Goal: Information Seeking & Learning: Learn about a topic

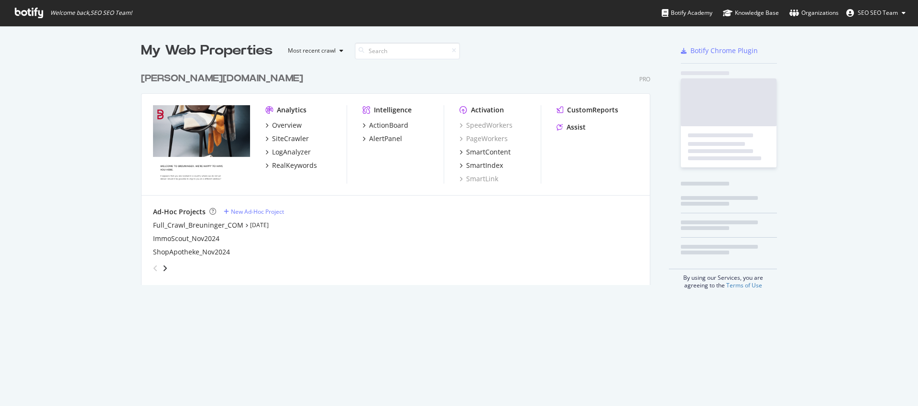
scroll to position [399, 903]
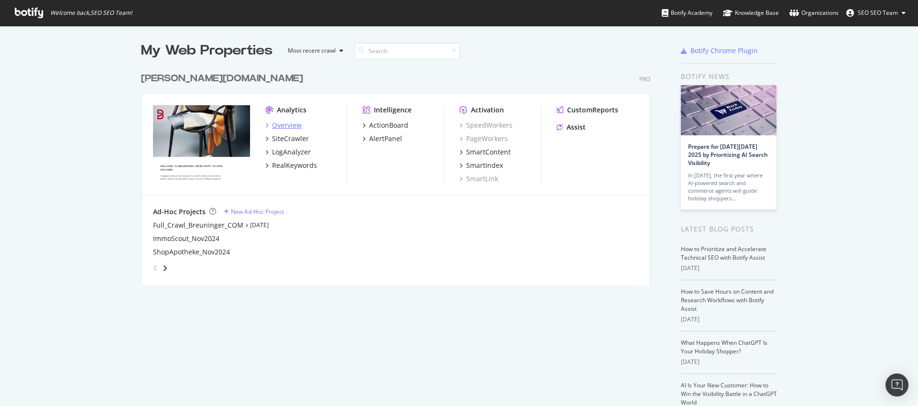
click at [291, 124] on div "Overview" at bounding box center [287, 125] width 30 height 10
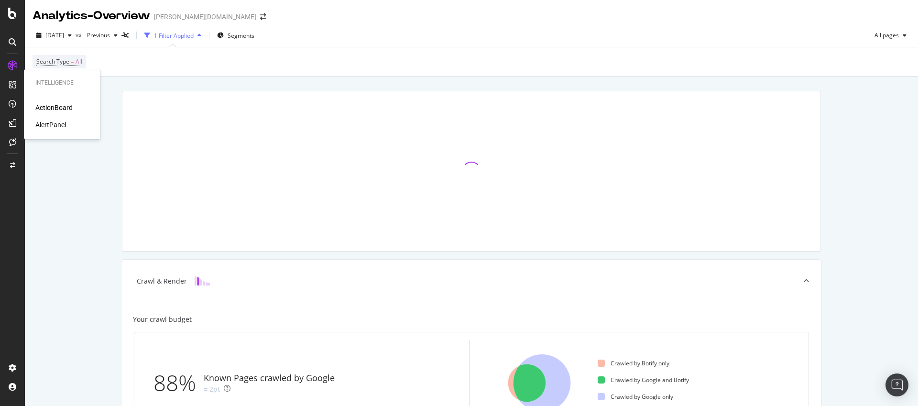
click at [49, 108] on div "ActionBoard" at bounding box center [53, 108] width 37 height 10
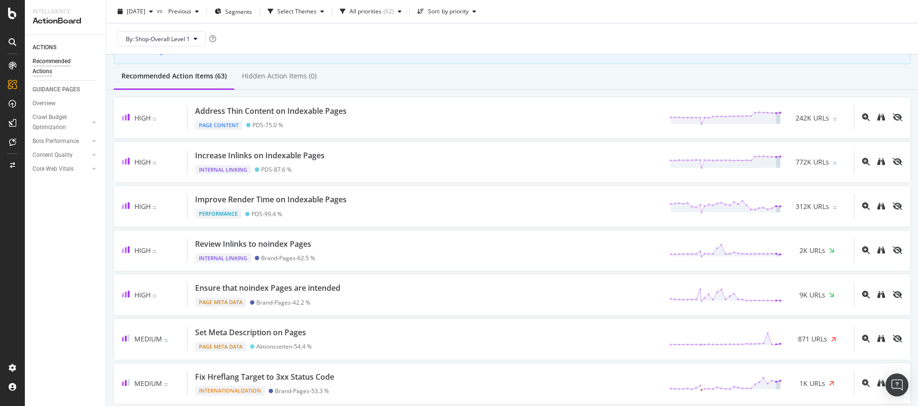
scroll to position [71, 0]
click at [38, 88] on div "Overview" at bounding box center [48, 89] width 27 height 10
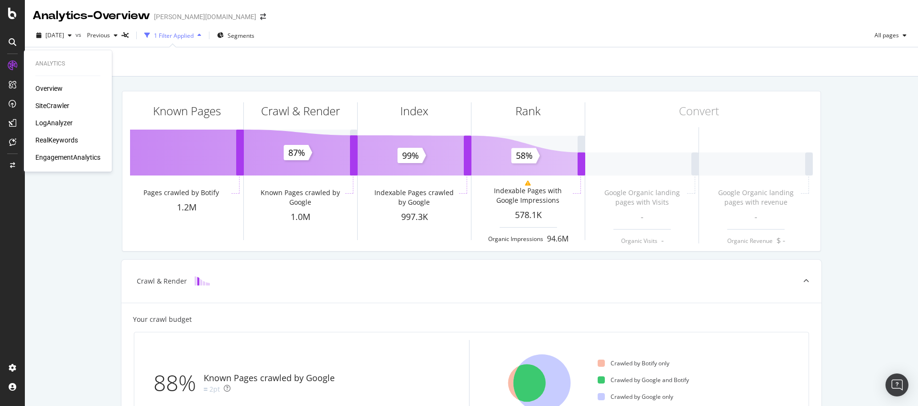
click at [43, 103] on div "SiteCrawler" at bounding box center [52, 106] width 34 height 10
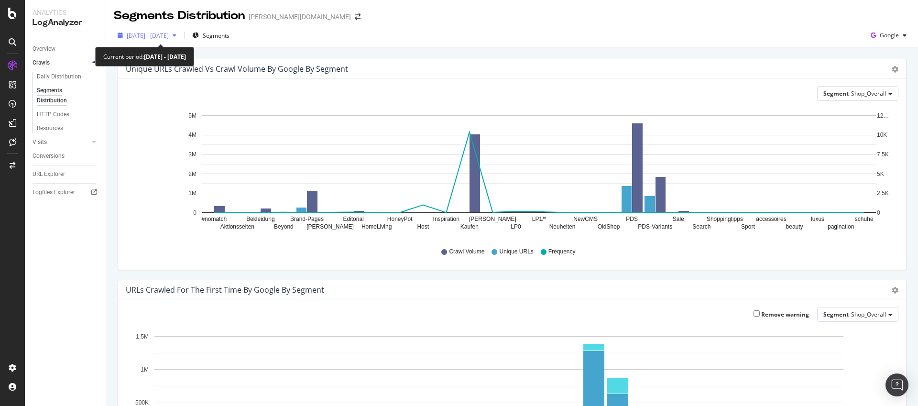
click at [169, 34] on span "2025 Aug. 31st - Sep. 29th" at bounding box center [148, 36] width 42 height 8
click at [332, 53] on div "Unique URLs Crawled vs Crawl Volume by google by Segment Chart (by Value) Table…" at bounding box center [512, 400] width 812 height 707
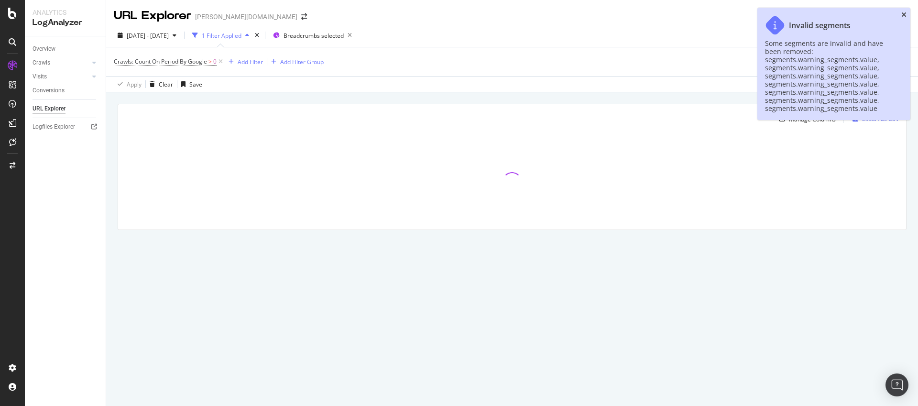
click at [902, 11] on icon "close toast" at bounding box center [903, 14] width 5 height 7
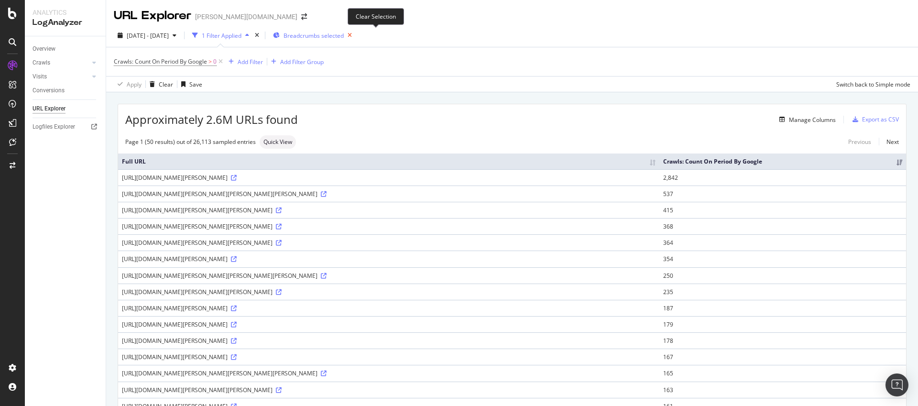
click at [356, 34] on icon "button" at bounding box center [350, 35] width 12 height 13
click at [321, 193] on icon at bounding box center [324, 194] width 6 height 6
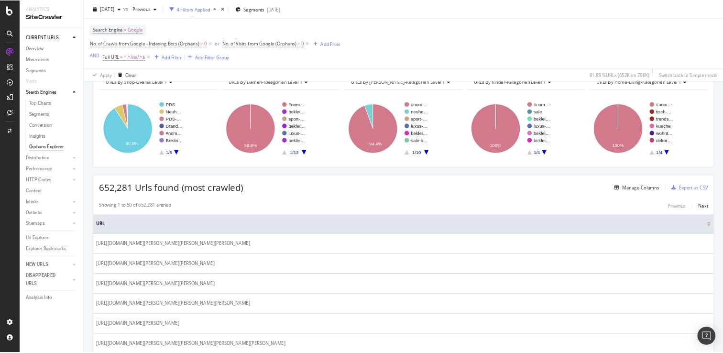
scroll to position [52, 0]
